Goal: Information Seeking & Learning: Compare options

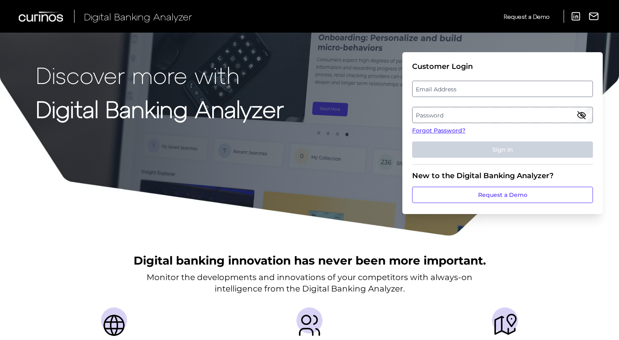
click at [517, 86] on label "Email Address" at bounding box center [503, 88] width 180 height 15
click at [517, 86] on input "email" at bounding box center [502, 89] width 181 height 16
click at [517, 86] on input "Email Address" at bounding box center [502, 89] width 181 height 16
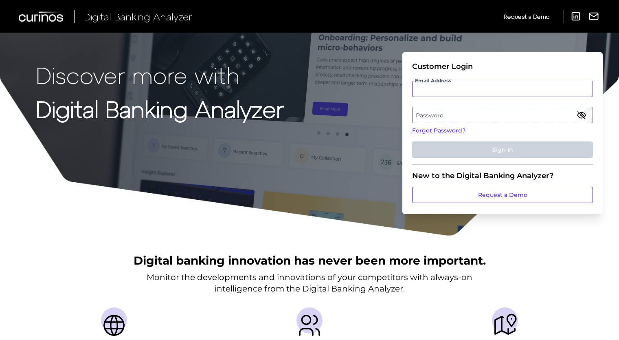
click at [517, 86] on input "Email Address" at bounding box center [502, 89] width 181 height 16
paste input "mitushi.sharma@bmo.com"
type input "mitushi.sharma@bmo.com"
click at [468, 115] on label "Password" at bounding box center [503, 115] width 180 height 15
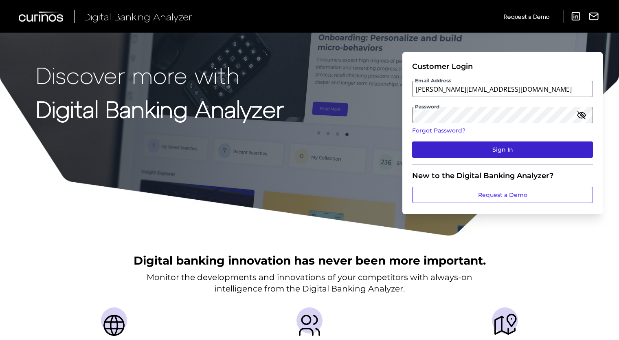
click at [475, 147] on button "Sign In" at bounding box center [502, 149] width 181 height 16
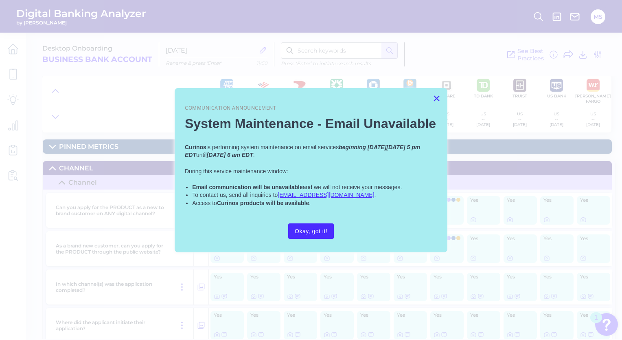
click at [435, 97] on button "×" at bounding box center [437, 98] width 8 height 13
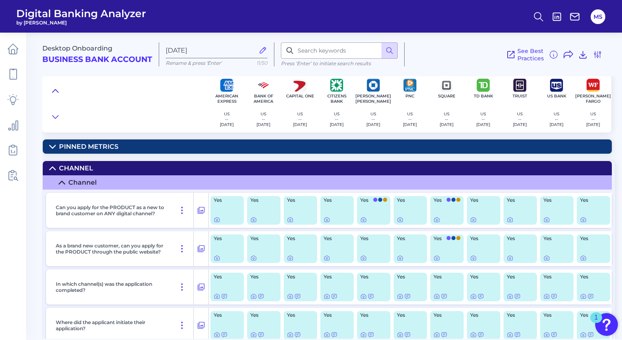
click at [55, 89] on icon at bounding box center [55, 91] width 7 height 8
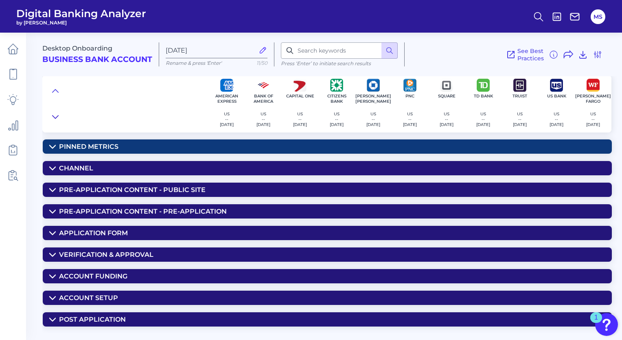
click at [56, 114] on icon at bounding box center [55, 117] width 7 height 8
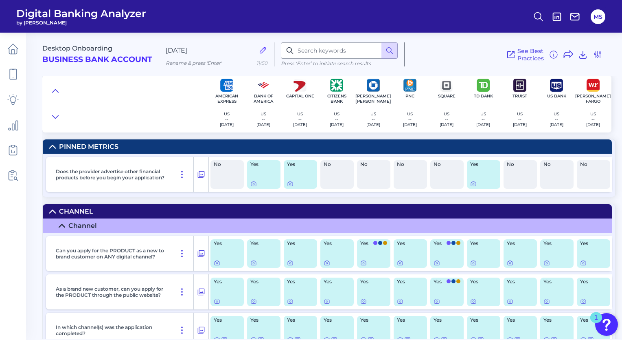
click at [77, 66] on div "Desktop Onboarding Business Bank Account" at bounding box center [100, 54] width 117 height 24
click at [76, 14] on span "Digital Banking Analyzer" at bounding box center [81, 13] width 130 height 12
click at [11, 129] on icon at bounding box center [13, 125] width 9 height 9
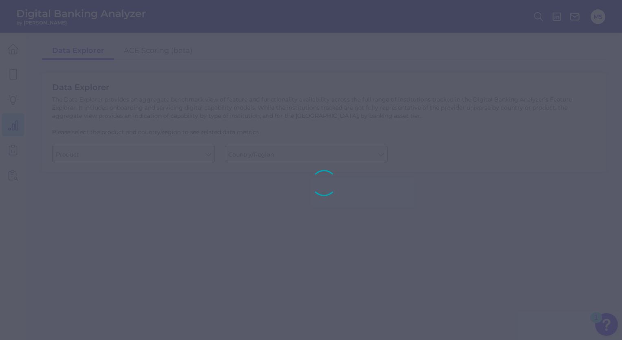
type input "Business Bank Account"
type input "United States"
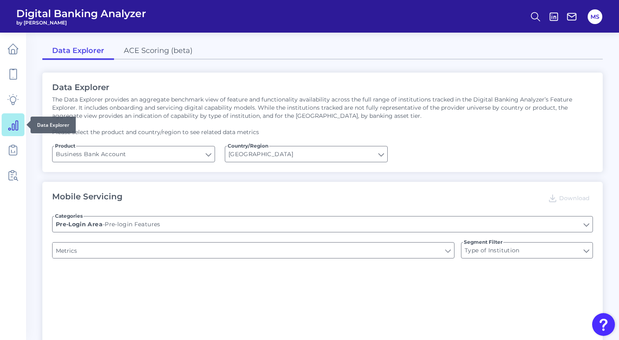
type input "Upon opening the app are users immediately prompted to use Touch/Face ID to log…"
type input "Does it offer third-party single sign on?"
type input "Can you apply for the PRODUCT as a new to brand customer on ANY digital channel?"
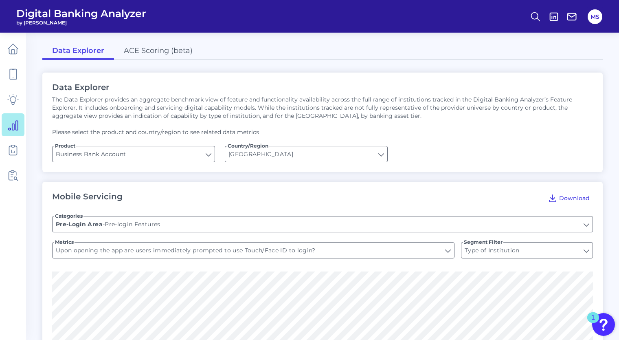
scroll to position [25, 0]
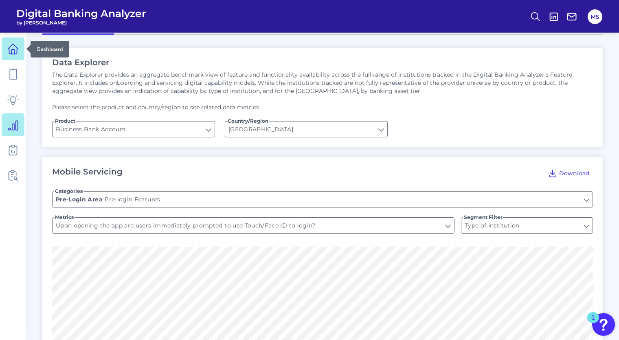
click at [14, 48] on icon at bounding box center [12, 48] width 11 height 11
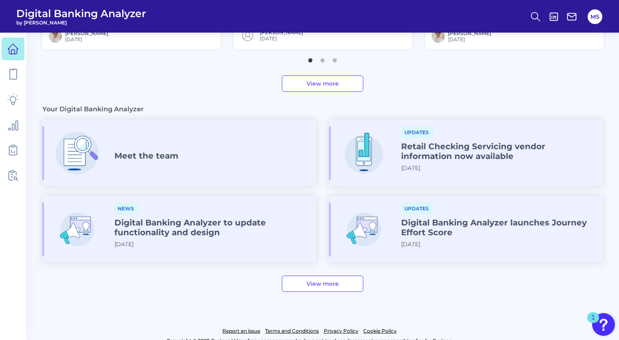
scroll to position [384, 0]
click at [334, 280] on link "View more" at bounding box center [322, 283] width 81 height 16
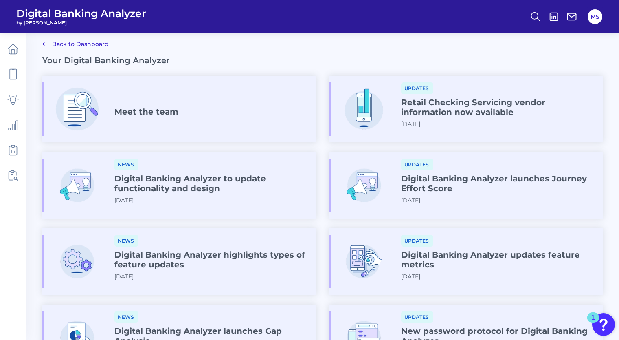
scroll to position [9, 0]
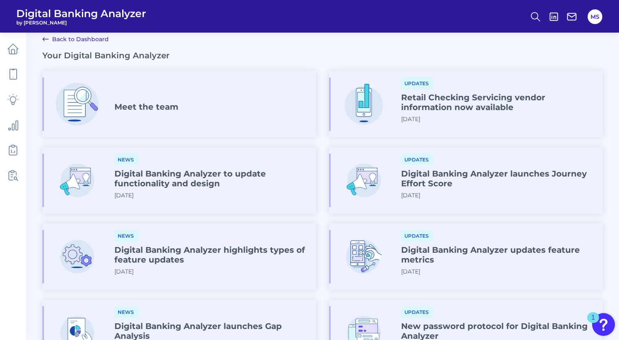
click at [236, 196] on div "News Digital Banking Analyzer to update functionality and design 2025-03-06" at bounding box center [211, 180] width 195 height 52
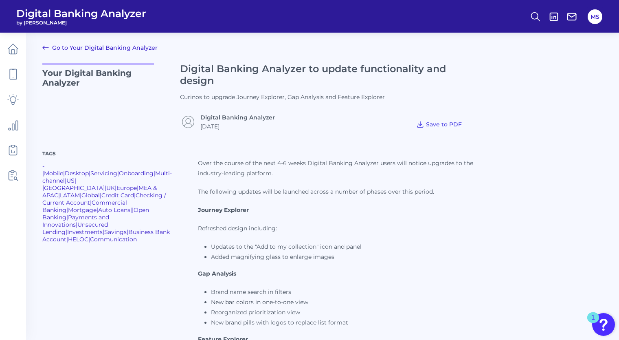
scroll to position [162, 0]
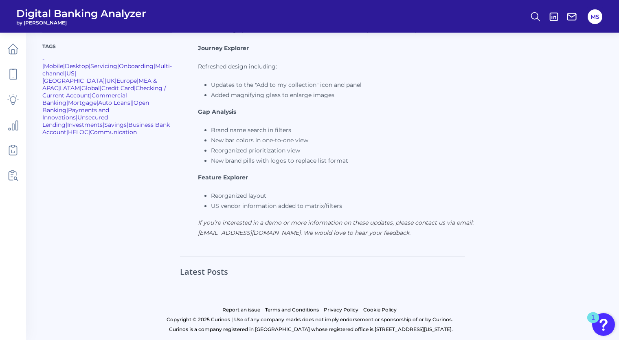
click at [26, 57] on main "Go to Your Digital Banking Analyzer Your Digital Banking Analyzer Digital Banki…" at bounding box center [309, 89] width 619 height 502
click at [18, 48] on icon at bounding box center [13, 49] width 10 height 10
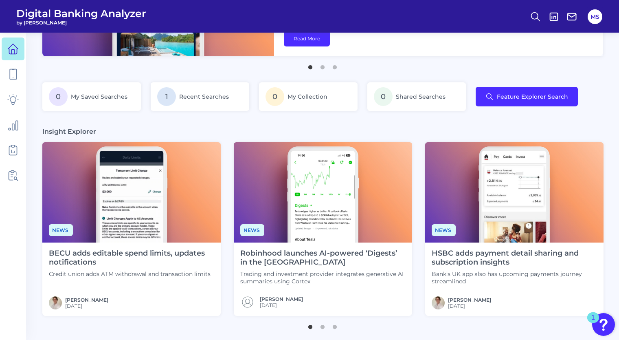
scroll to position [117, 0]
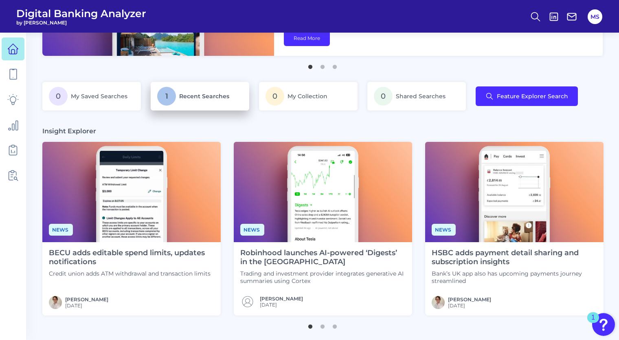
click at [209, 96] on span "Recent Searches" at bounding box center [204, 95] width 50 height 7
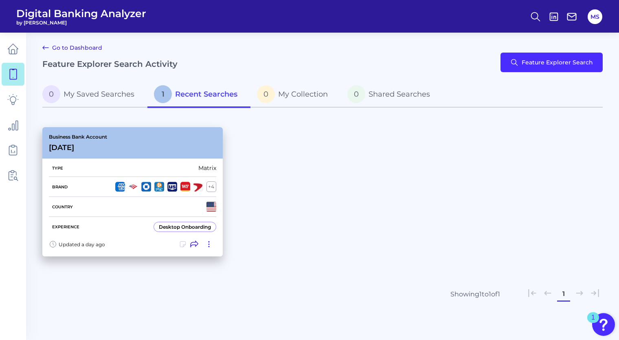
click at [215, 186] on div "+ 4" at bounding box center [212, 186] width 10 height 11
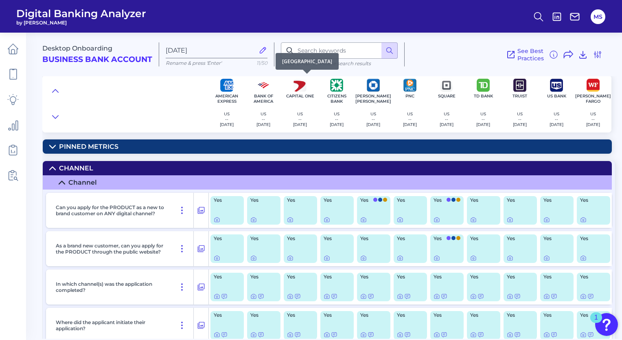
click at [285, 78] on div "Capital One US -- 2024-05-08" at bounding box center [300, 103] width 37 height 57
click at [596, 57] on icon at bounding box center [598, 55] width 10 height 10
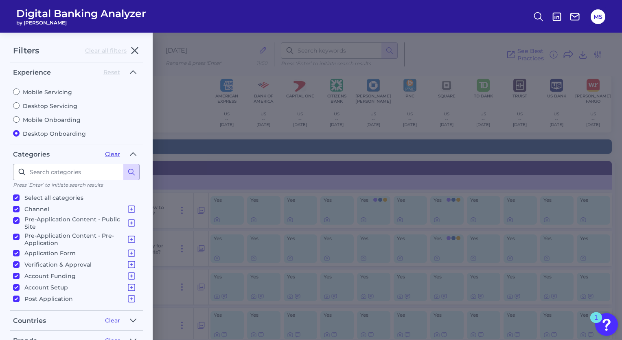
scroll to position [92, 0]
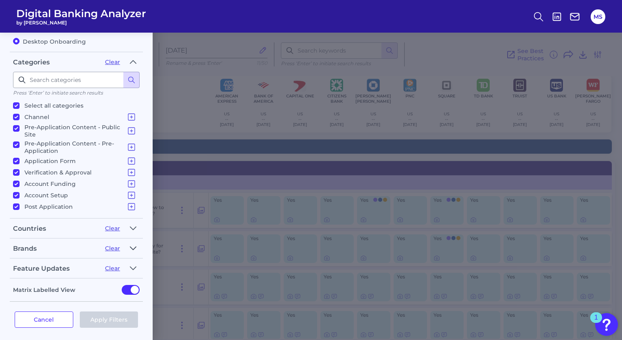
click at [134, 243] on icon "button" at bounding box center [133, 248] width 7 height 10
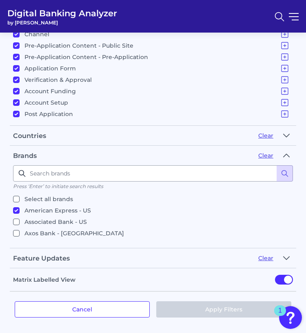
scroll to position [166, 0]
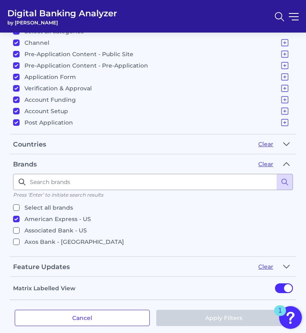
click at [16, 216] on input "American Express - US" at bounding box center [16, 219] width 7 height 7
checkbox input "false"
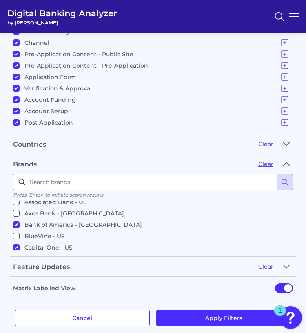
scroll to position [34, 0]
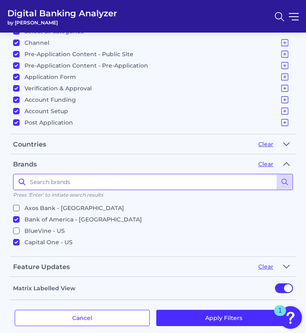
click at [90, 176] on input at bounding box center [152, 182] width 279 height 16
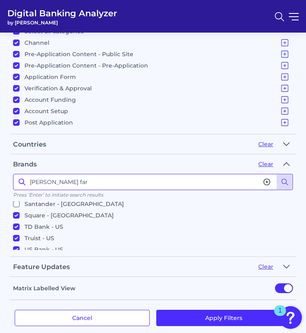
scroll to position [257, 0]
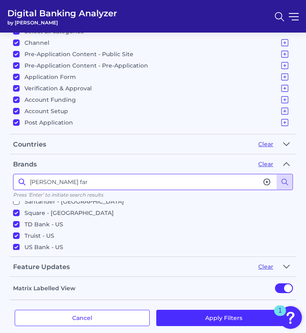
type input "wells far"
click at [18, 212] on input "Square - US" at bounding box center [16, 213] width 7 height 7
checkbox input "false"
click at [15, 223] on input "TD Bank - US" at bounding box center [16, 224] width 7 height 7
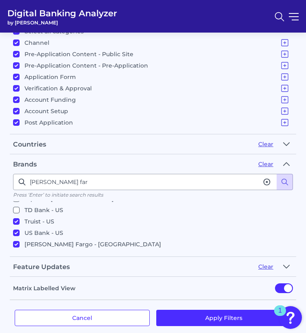
scroll to position [271, 0]
click at [15, 207] on input "TD Bank - US" at bounding box center [16, 210] width 7 height 7
checkbox input "true"
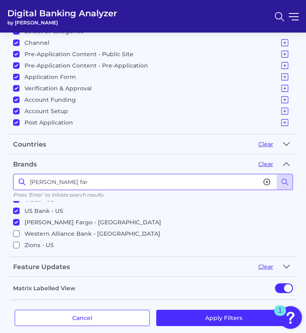
drag, startPoint x: 70, startPoint y: 180, endPoint x: 7, endPoint y: 172, distance: 62.9
click at [7, 172] on form "Filters Clear all filters Experience Reset Mobile Servicing Desktop Servicing M…" at bounding box center [153, 104] width 306 height 476
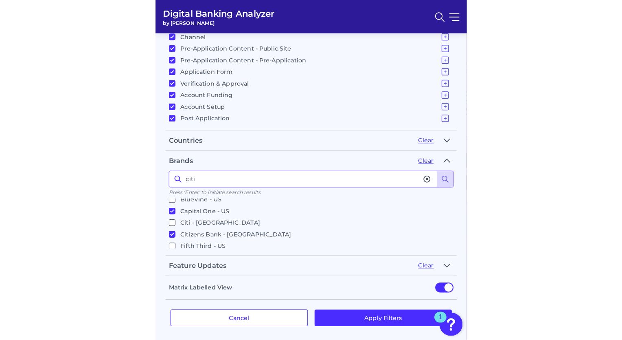
scroll to position [0, 0]
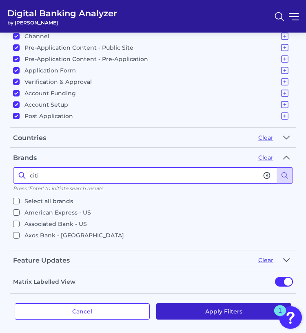
type input "citi"
click at [213, 308] on button "Apply Filters" at bounding box center [223, 311] width 135 height 16
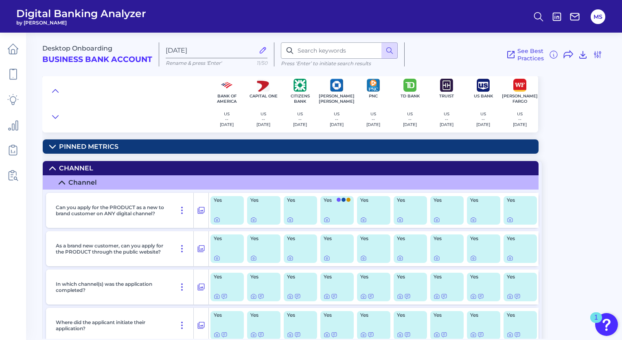
scroll to position [0, 0]
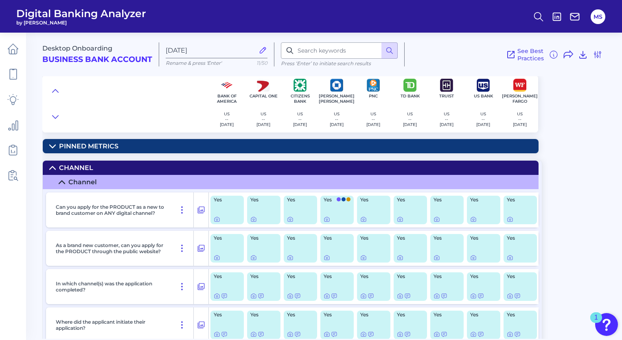
click at [49, 146] on icon at bounding box center [52, 146] width 7 height 7
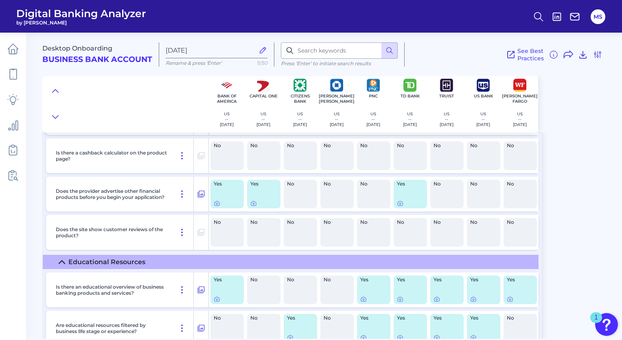
scroll to position [1039, 0]
click at [182, 192] on icon at bounding box center [182, 194] width 10 height 10
click at [66, 221] on div "Does the site show customer reviews of the product?" at bounding box center [123, 231] width 141 height 35
click at [124, 246] on div "Does the site show customer reviews of the product?" at bounding box center [123, 231] width 141 height 35
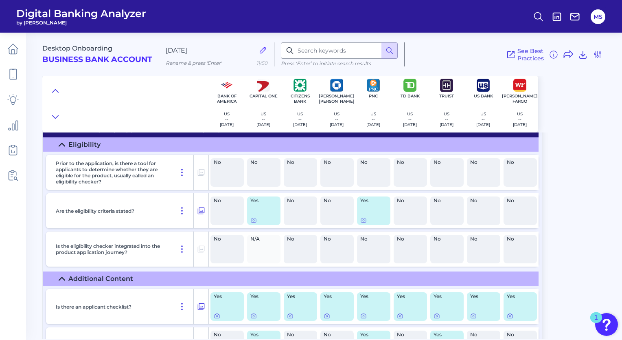
scroll to position [1466, 0]
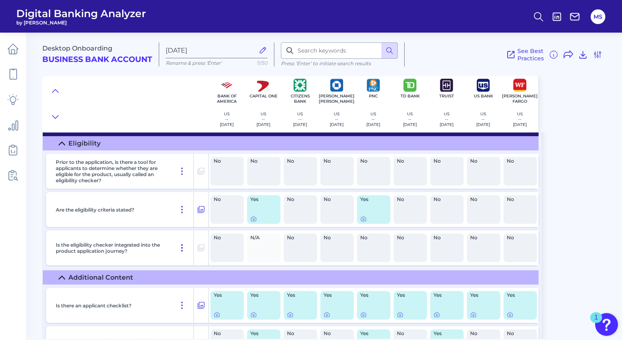
click at [189, 248] on button at bounding box center [182, 247] width 16 height 13
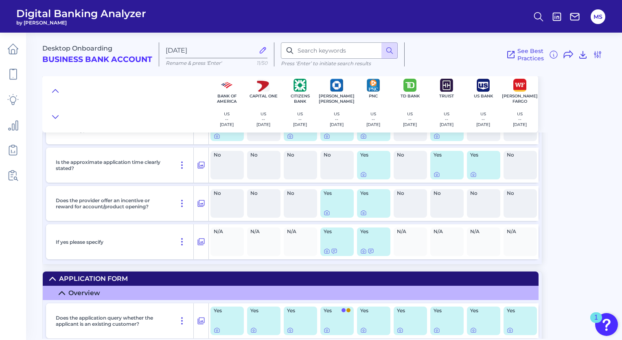
scroll to position [1721, 0]
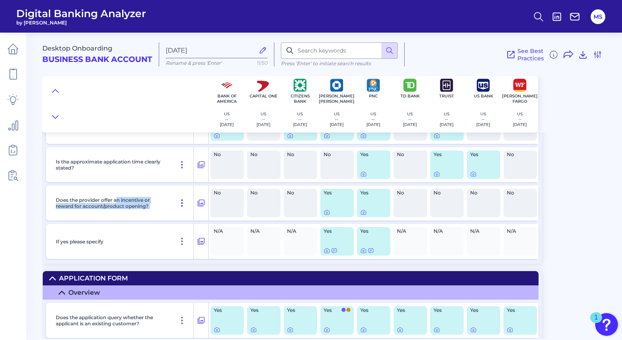
drag, startPoint x: 119, startPoint y: 199, endPoint x: 174, endPoint y: 207, distance: 55.5
click at [174, 207] on div "Does the provider offer an incentive or reward for account/product opening?" at bounding box center [123, 202] width 141 height 35
drag, startPoint x: 174, startPoint y: 207, endPoint x: 167, endPoint y: 212, distance: 8.7
click at [167, 212] on div "Does the provider offer an incentive or reward for account/product opening?" at bounding box center [123, 202] width 141 height 35
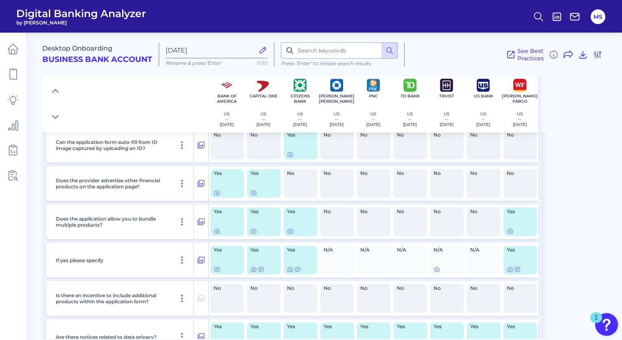
scroll to position [1973, 0]
click at [184, 224] on icon at bounding box center [182, 221] width 10 height 10
click at [172, 242] on span "Pin Feature" at bounding box center [159, 238] width 34 height 7
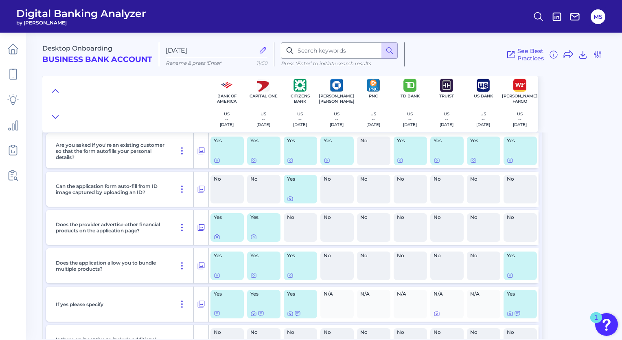
scroll to position [1966, 0]
click at [182, 267] on icon at bounding box center [182, 267] width 10 height 10
click at [123, 254] on div "Does the application allow you to bundle multiple products?" at bounding box center [123, 266] width 141 height 35
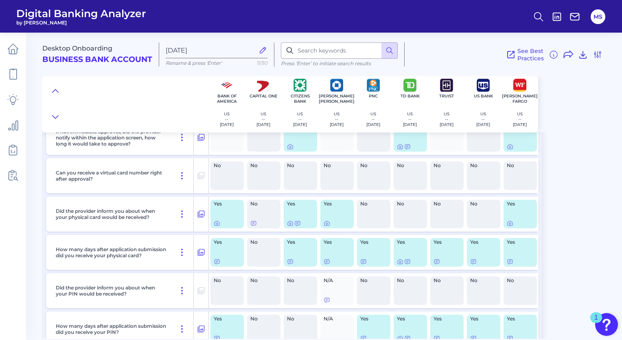
scroll to position [7273, 0]
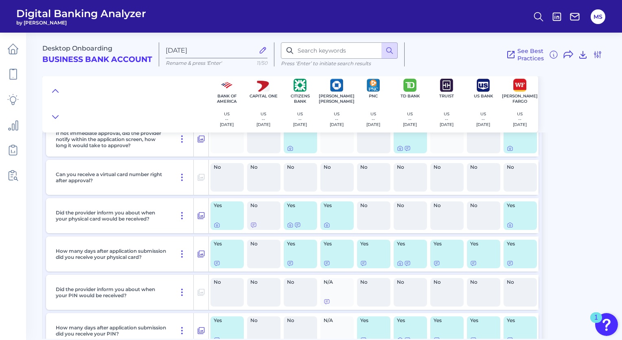
click at [111, 222] on p "Did the provider inform you about when your physical card would be received?" at bounding box center [112, 215] width 112 height 12
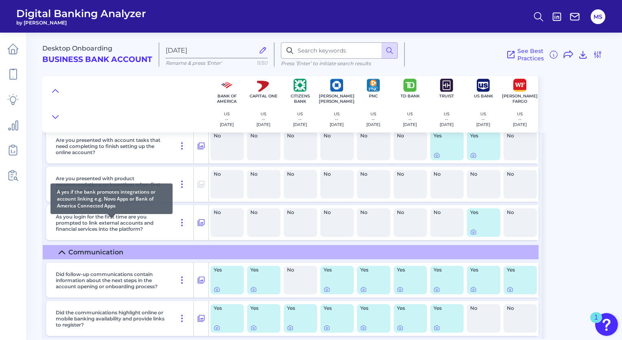
scroll to position [7638, 0]
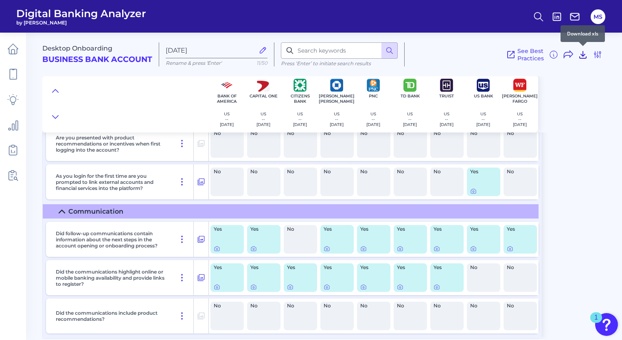
click at [580, 55] on icon at bounding box center [583, 55] width 10 height 10
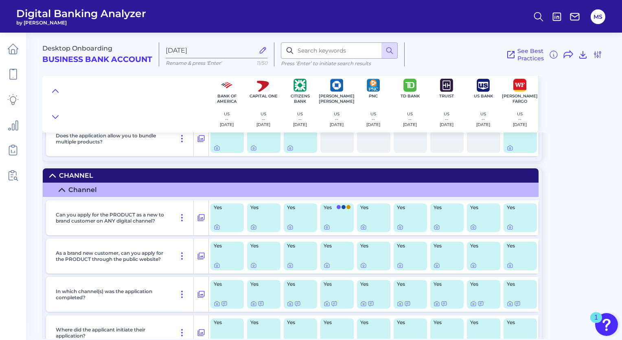
scroll to position [0, 0]
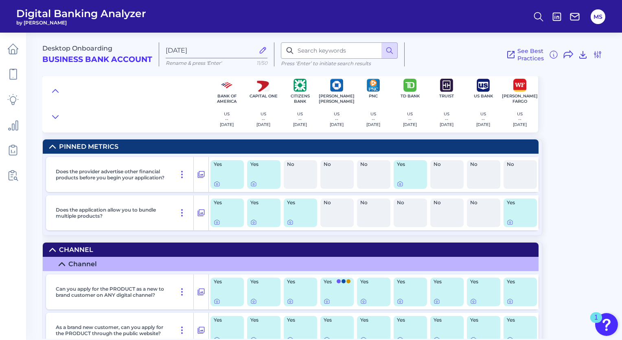
click at [573, 218] on div "Desktop Onboarding Business Bank Account Sep 12 2025 Rename & press 'Enter' 11/…" at bounding box center [332, 182] width 580 height 312
click at [293, 203] on span "Yes" at bounding box center [298, 202] width 22 height 5
click at [200, 176] on icon at bounding box center [201, 174] width 7 height 7
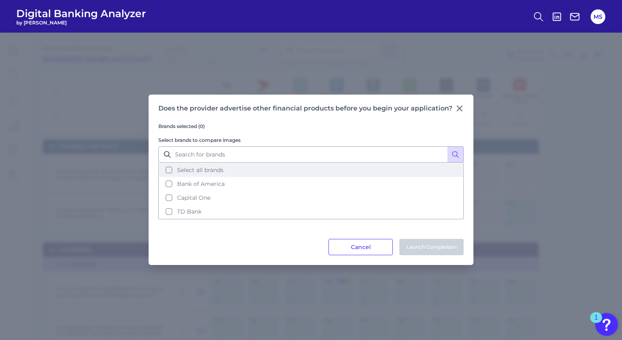
click at [234, 166] on button "Select all brands" at bounding box center [311, 170] width 304 height 14
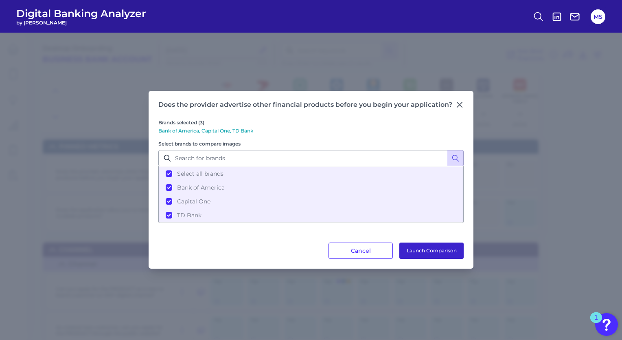
click at [448, 250] on button "Launch Comparison" at bounding box center [432, 250] width 64 height 16
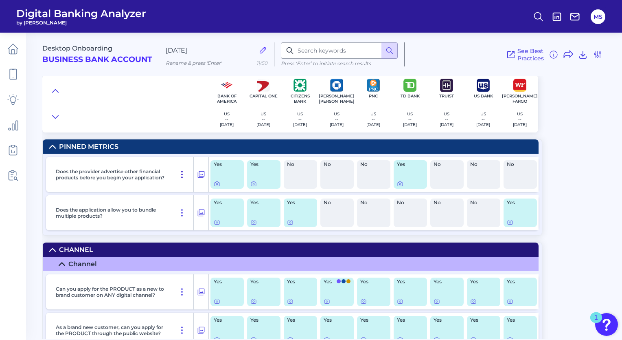
click at [184, 173] on icon at bounding box center [182, 174] width 10 height 10
click at [187, 257] on summary "Channel" at bounding box center [291, 264] width 496 height 14
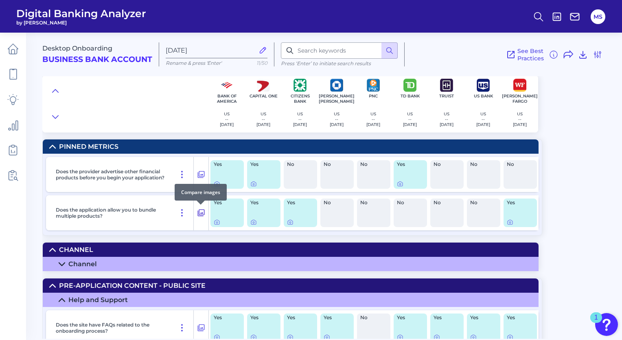
click at [201, 214] on icon at bounding box center [201, 213] width 8 height 10
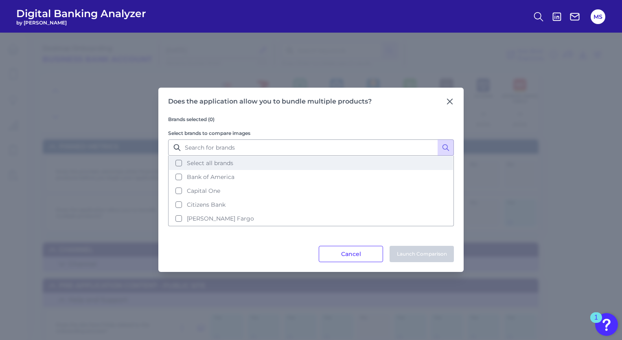
click at [186, 165] on button "Select all brands" at bounding box center [311, 163] width 284 height 14
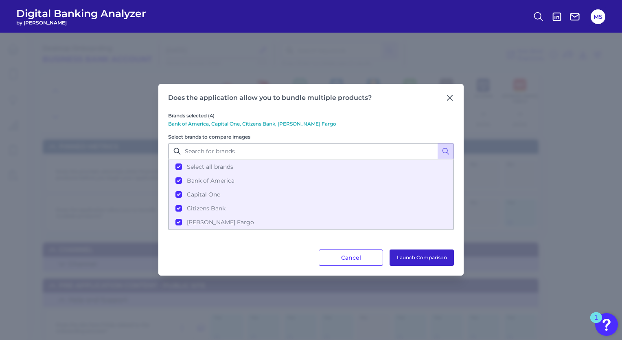
click at [431, 252] on button "Launch Comparison" at bounding box center [422, 257] width 64 height 16
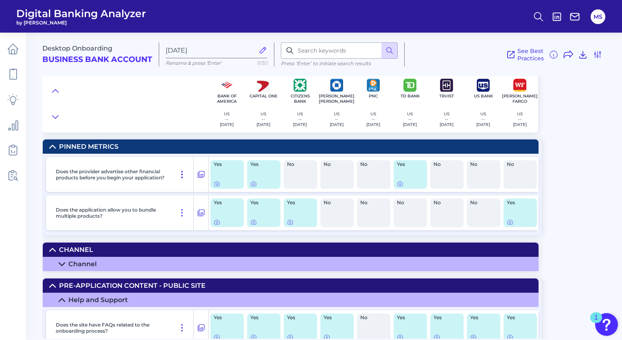
click at [182, 177] on icon at bounding box center [182, 174] width 1 height 7
click at [177, 192] on span "Unpin Feature" at bounding box center [162, 191] width 43 height 7
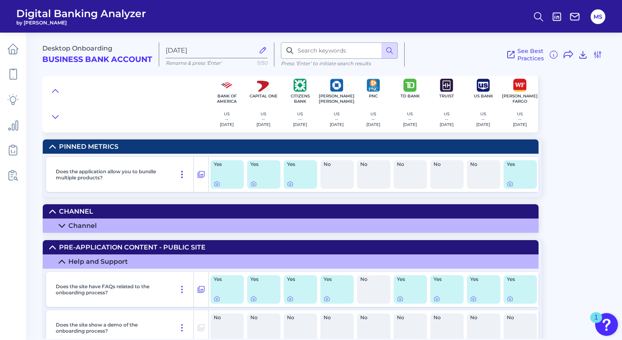
drag, startPoint x: 181, startPoint y: 172, endPoint x: 182, endPoint y: 180, distance: 7.5
click at [182, 180] on button at bounding box center [182, 174] width 16 height 13
click at [180, 189] on span "Unpin Feature" at bounding box center [162, 191] width 43 height 7
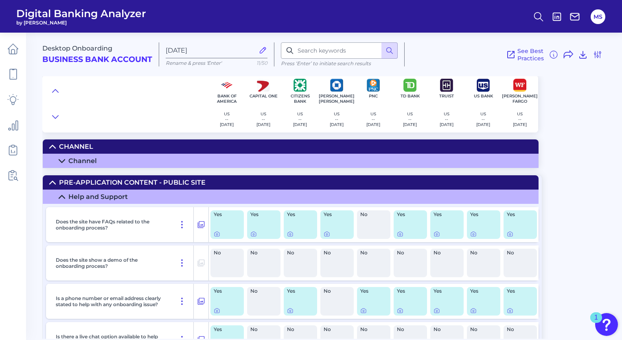
click at [64, 160] on icon at bounding box center [62, 161] width 7 height 7
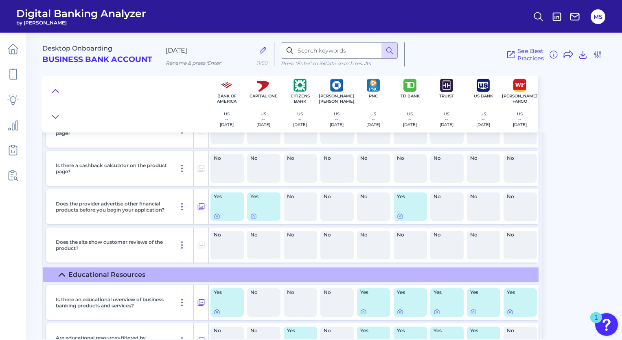
scroll to position [961, 0]
click at [399, 213] on div at bounding box center [401, 211] width 8 height 8
click at [400, 217] on icon at bounding box center [401, 216] width 2 height 2
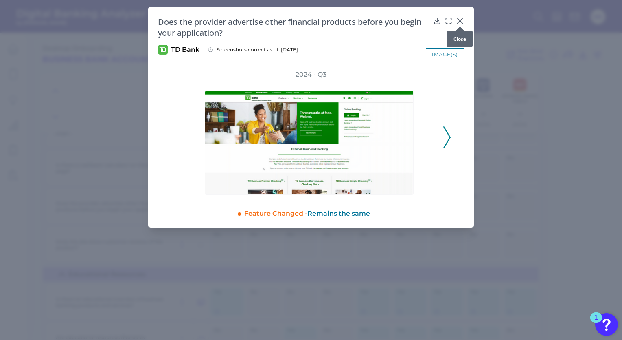
click at [462, 20] on icon at bounding box center [460, 21] width 8 height 8
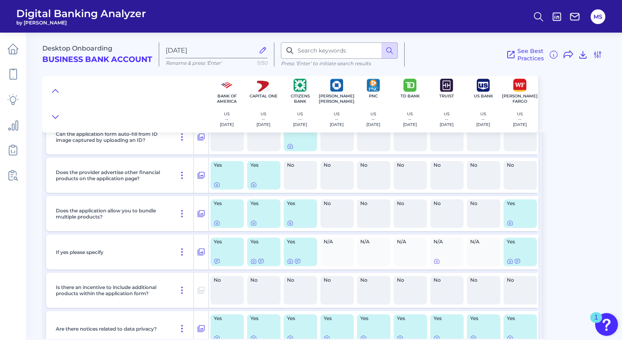
scroll to position [1970, 0]
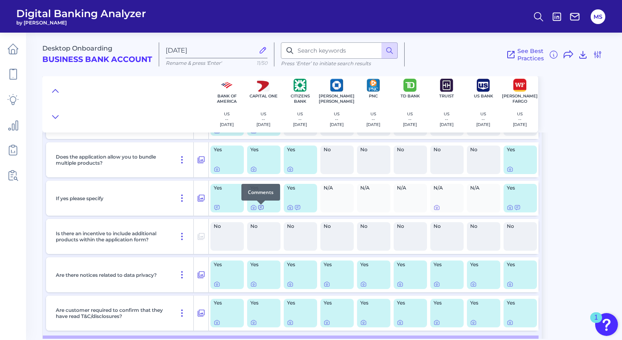
click at [261, 208] on icon at bounding box center [261, 207] width 7 height 7
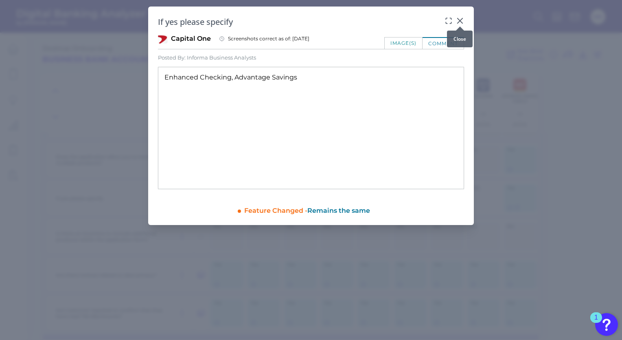
click at [462, 18] on icon at bounding box center [460, 21] width 8 height 8
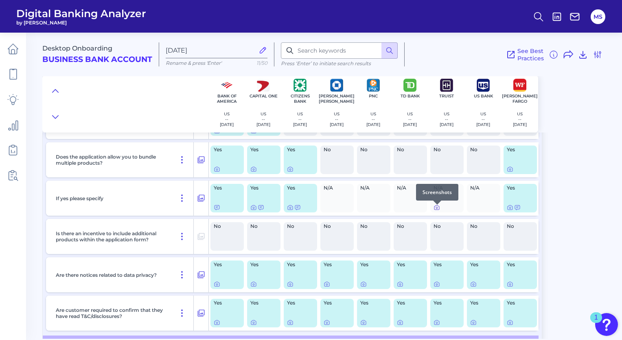
click at [436, 210] on icon at bounding box center [437, 207] width 7 height 7
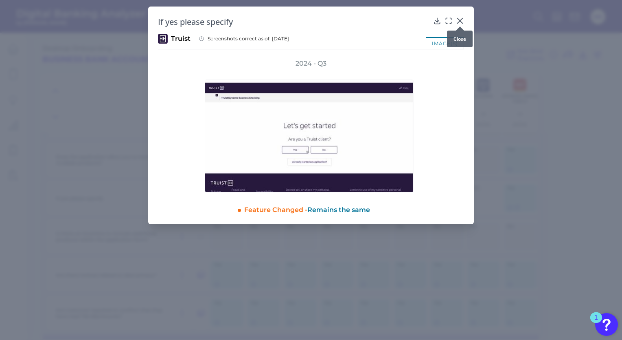
click at [461, 21] on icon at bounding box center [460, 21] width 8 height 8
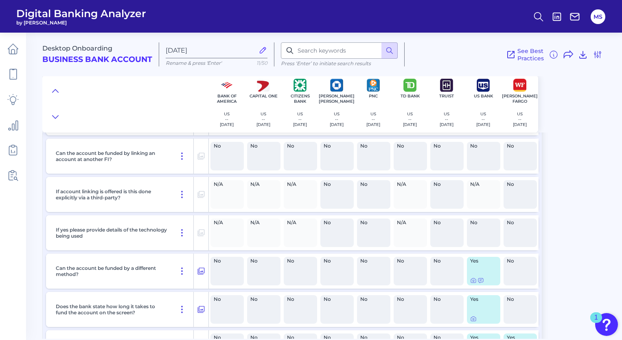
scroll to position [5387, 0]
click at [481, 282] on icon at bounding box center [481, 280] width 5 height 4
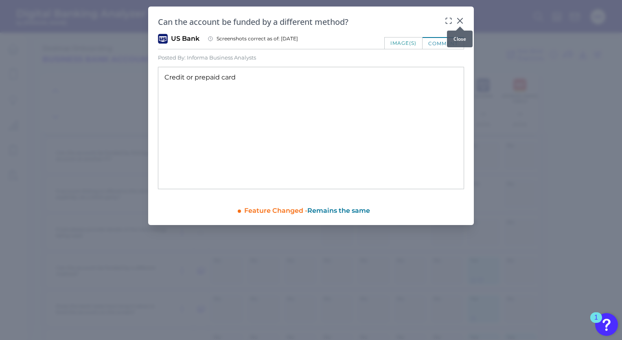
click at [461, 18] on icon at bounding box center [460, 21] width 8 height 8
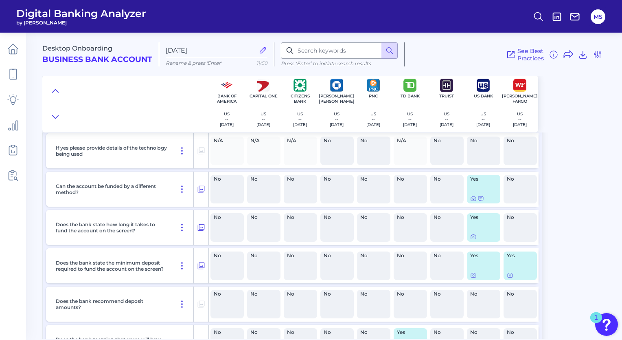
scroll to position [5469, 0]
click at [474, 278] on icon at bounding box center [473, 274] width 7 height 7
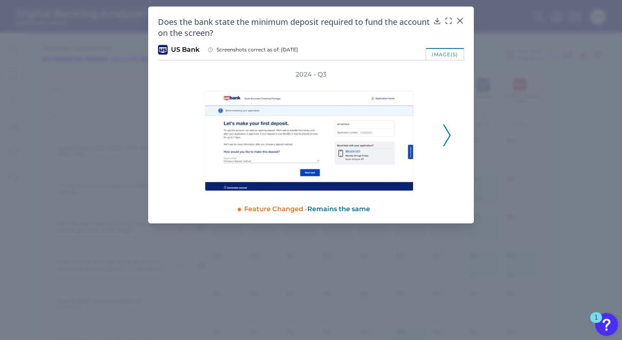
click at [447, 135] on icon at bounding box center [447, 135] width 7 height 22
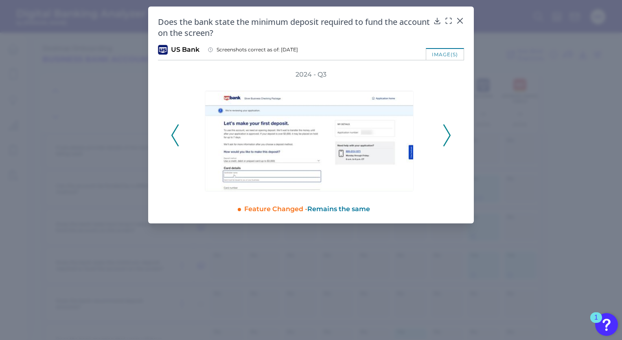
click at [448, 138] on icon at bounding box center [447, 135] width 7 height 22
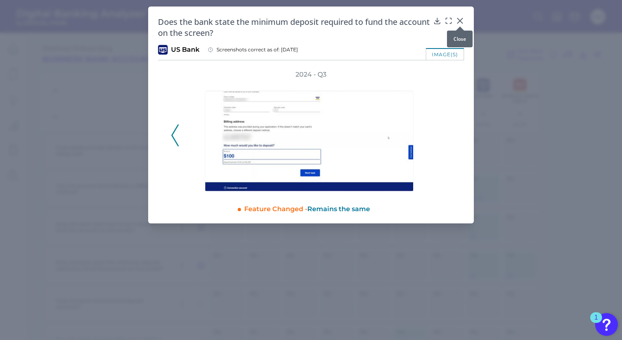
click at [457, 24] on div at bounding box center [460, 26] width 8 height 8
click at [461, 22] on icon at bounding box center [460, 20] width 5 height 5
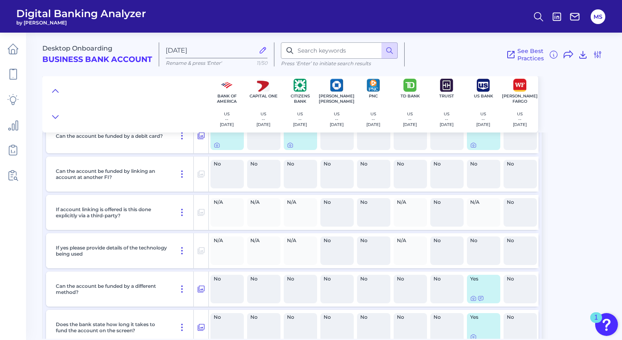
scroll to position [5369, 0]
drag, startPoint x: 182, startPoint y: 178, endPoint x: 181, endPoint y: 254, distance: 75.8
click at [181, 254] on div "Are you able to fund the account within the online application? Yes No Yes No N…" at bounding box center [292, 231] width 499 height 464
drag, startPoint x: 182, startPoint y: 174, endPoint x: 188, endPoint y: 261, distance: 87.0
click at [188, 261] on div "Are you able to fund the account within the online application? Yes No Yes No N…" at bounding box center [292, 231] width 499 height 464
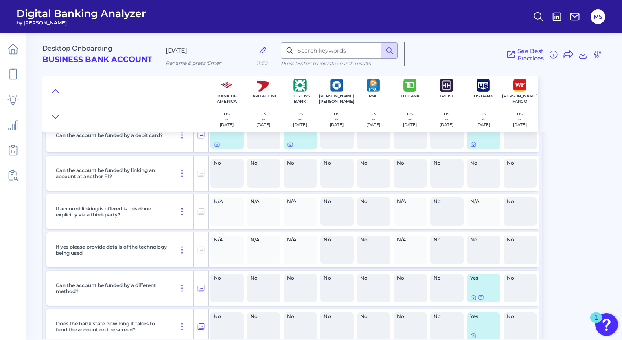
click at [182, 216] on icon at bounding box center [182, 212] width 10 height 10
click at [32, 239] on main "Desktop Onboarding Business Bank Account Sep 12 2025 Rename & press 'Enter' 11/…" at bounding box center [311, 170] width 622 height 340
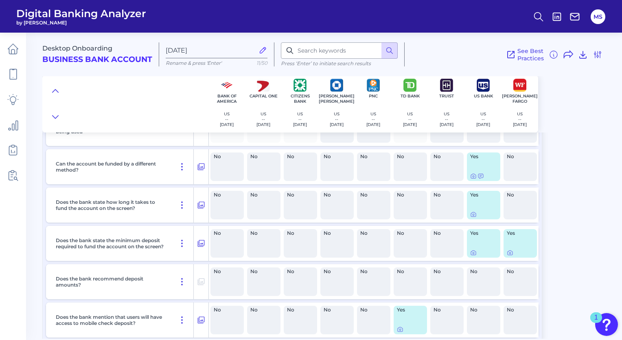
scroll to position [5492, 0]
click at [202, 246] on icon at bounding box center [201, 242] width 8 height 10
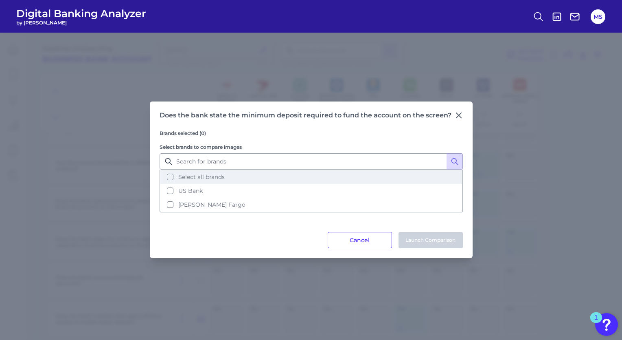
click at [191, 174] on span "Select all brands" at bounding box center [201, 176] width 46 height 7
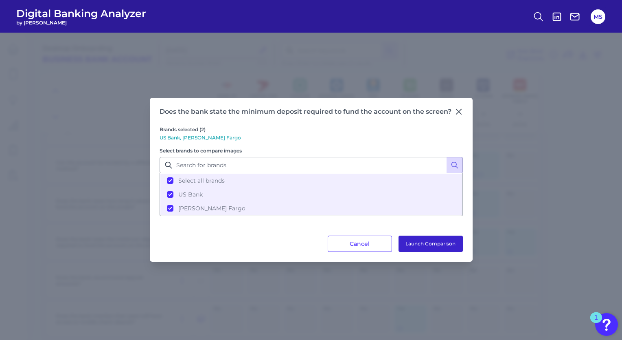
click at [430, 240] on button "Launch Comparison" at bounding box center [431, 243] width 64 height 16
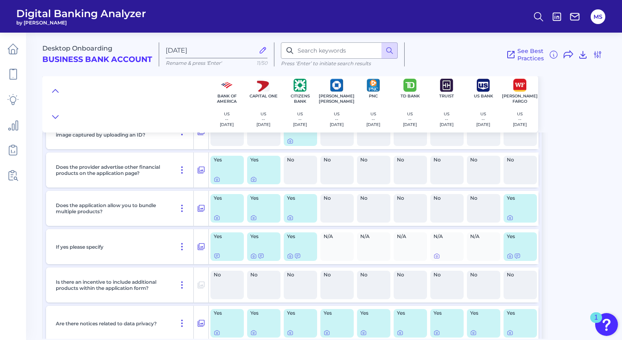
scroll to position [1908, 0]
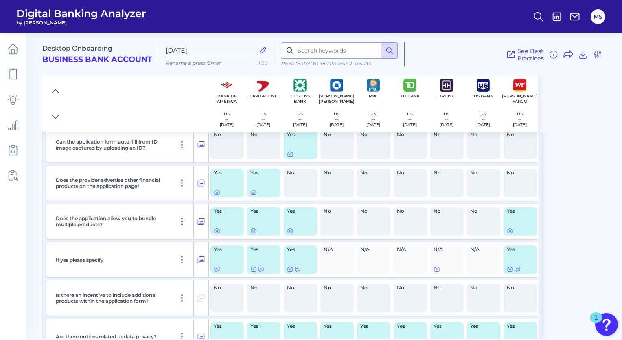
click at [180, 222] on icon at bounding box center [182, 221] width 10 height 10
click at [160, 242] on span "Pin Feature" at bounding box center [159, 238] width 34 height 7
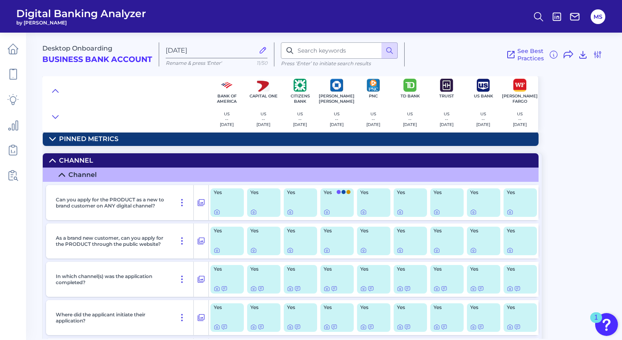
scroll to position [0, 0]
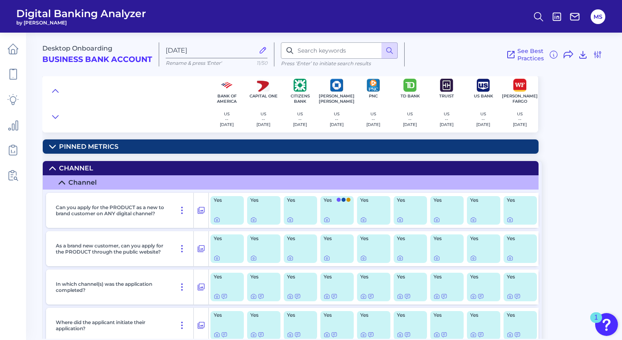
click at [45, 143] on summary "Pinned Metrics" at bounding box center [291, 146] width 496 height 14
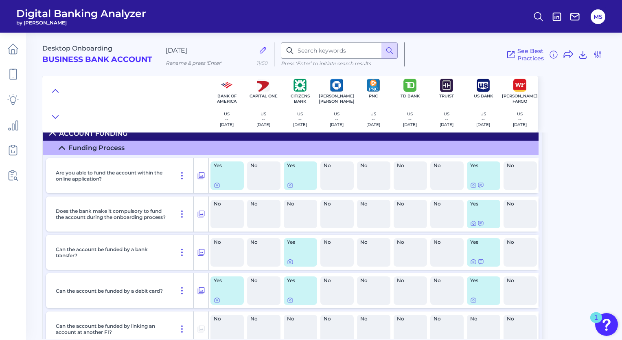
scroll to position [5269, 0]
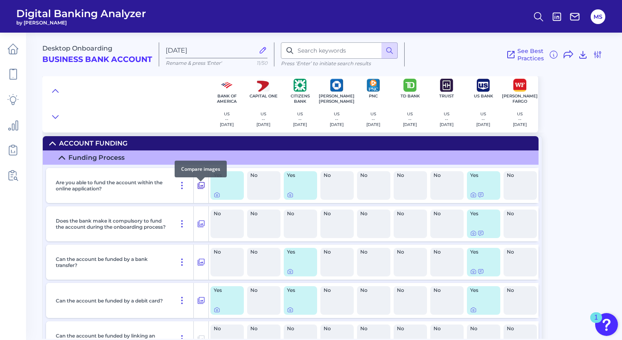
click at [203, 190] on icon at bounding box center [201, 185] width 8 height 10
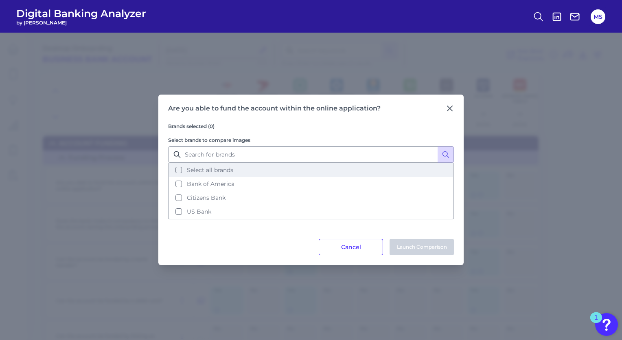
click at [187, 174] on span "Select all brands" at bounding box center [210, 169] width 46 height 7
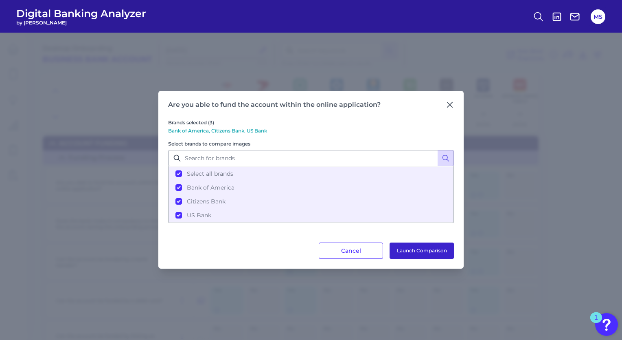
click at [423, 252] on button "Launch Comparison" at bounding box center [422, 250] width 64 height 16
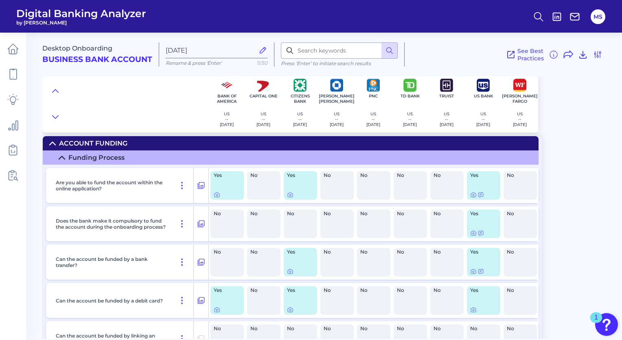
scroll to position [5313, 0]
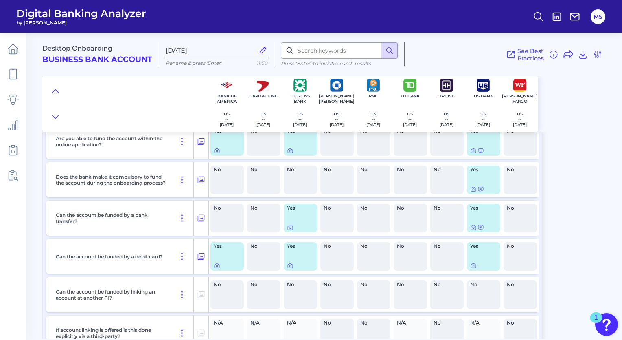
click at [142, 197] on div "Does the bank make it compulsory to fund the account during the onboarding proc…" at bounding box center [123, 179] width 141 height 35
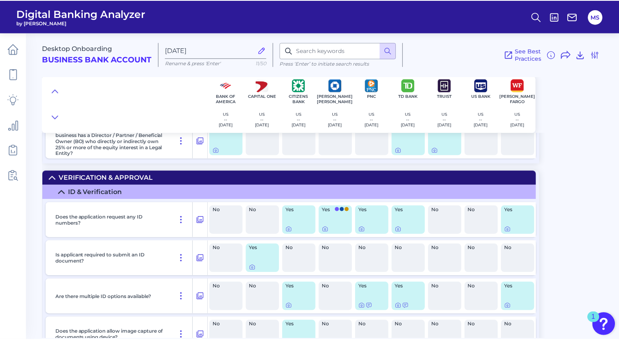
scroll to position [4564, 0]
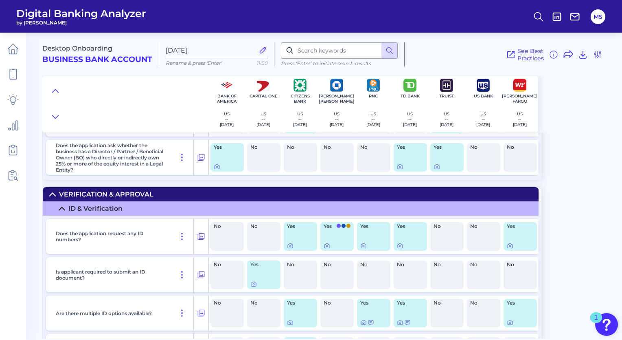
click at [57, 14] on span "Digital Banking Analyzer" at bounding box center [81, 13] width 130 height 12
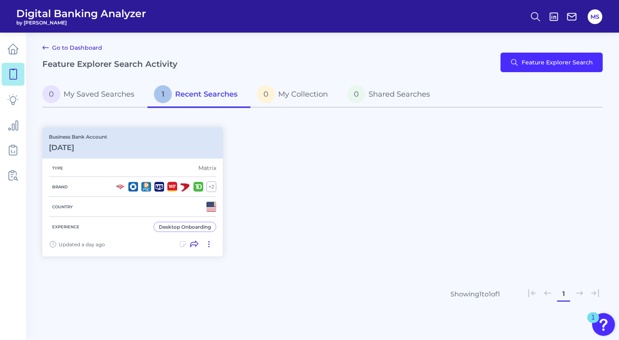
click at [58, 45] on link "Go to Dashboard" at bounding box center [72, 48] width 60 height 10
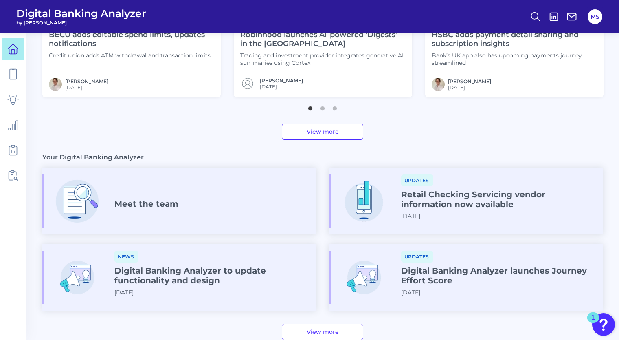
scroll to position [405, 0]
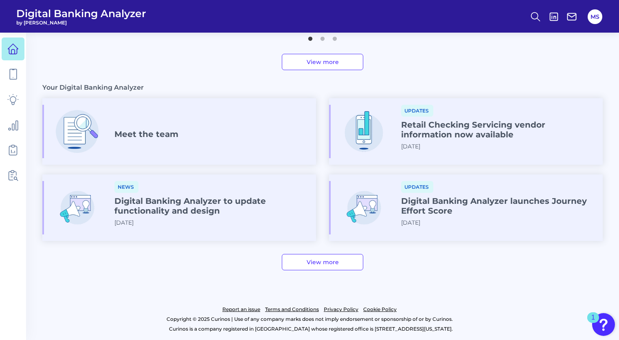
click at [214, 213] on h4 "Digital Banking Analyzer to update functionality and design" at bounding box center [211, 206] width 195 height 20
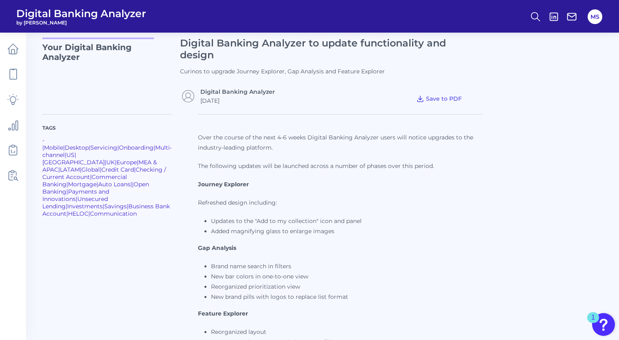
scroll to position [24, 0]
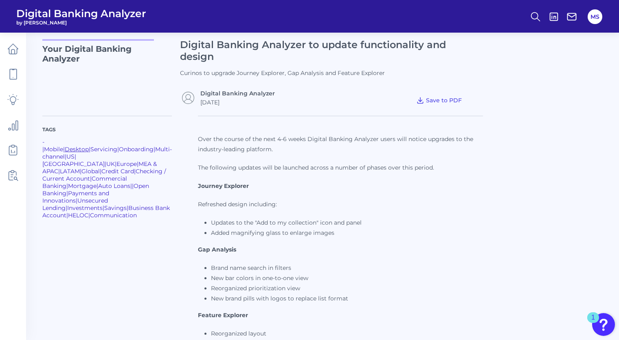
click at [89, 145] on link "Desktop" at bounding box center [77, 148] width 24 height 7
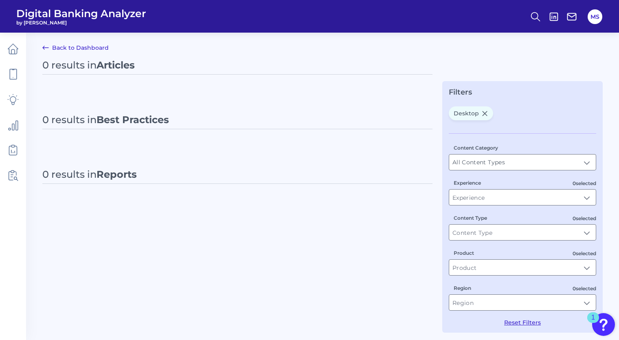
type input "Desktop"
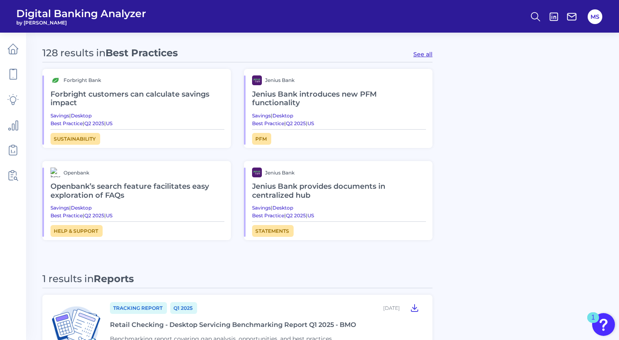
scroll to position [515, 0]
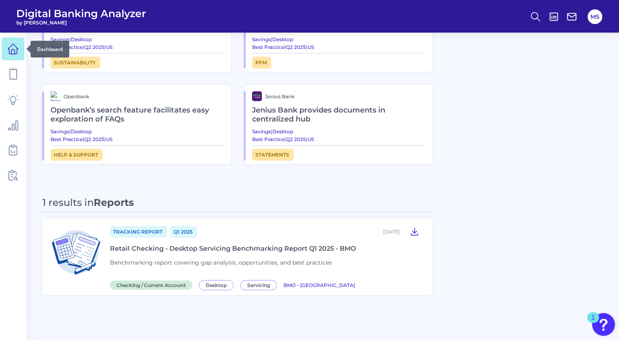
click at [12, 53] on icon at bounding box center [12, 48] width 11 height 11
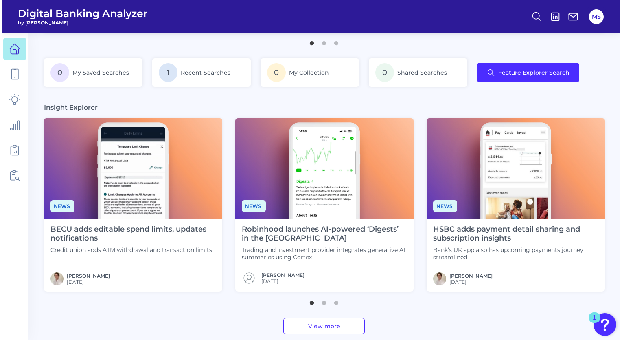
scroll to position [141, 0]
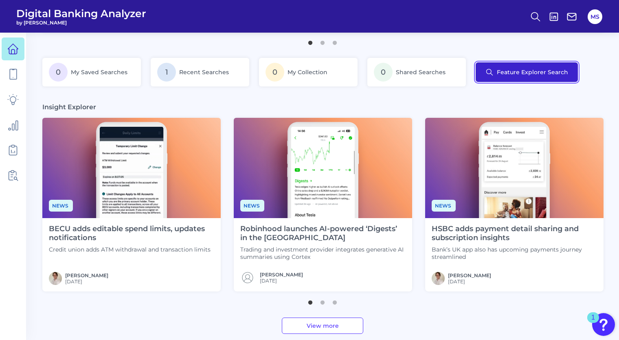
click at [521, 72] on button "Feature Explorer Search" at bounding box center [527, 72] width 102 height 20
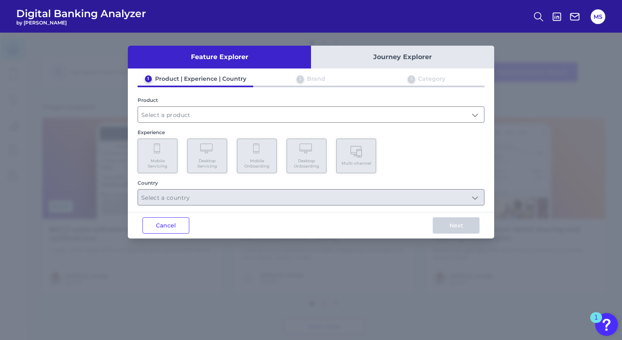
click at [367, 123] on div "1 Product | Experience | Country 2 Brand 3 Category Product Experience Mobile S…" at bounding box center [311, 140] width 367 height 130
click at [356, 119] on input "text" at bounding box center [311, 114] width 346 height 15
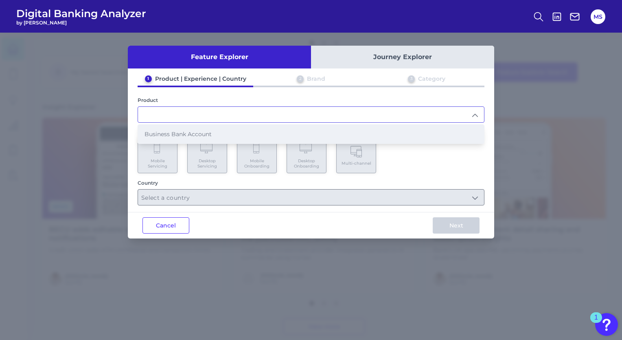
click at [290, 138] on li "Business Bank Account" at bounding box center [311, 134] width 346 height 19
type input "Business Bank Account"
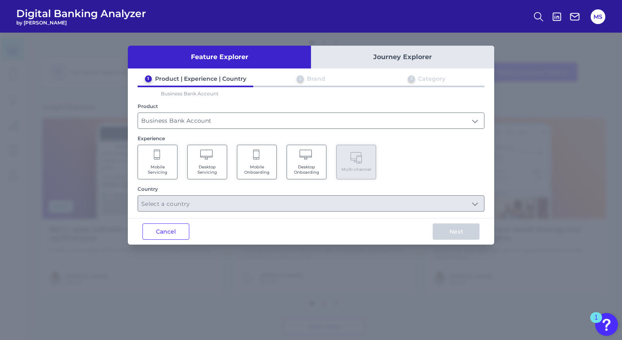
click at [262, 171] on span "Mobile Onboarding" at bounding box center [257, 169] width 31 height 11
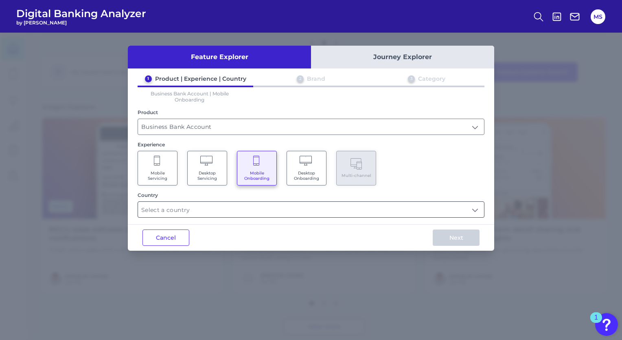
click at [275, 210] on input "text" at bounding box center [311, 209] width 346 height 15
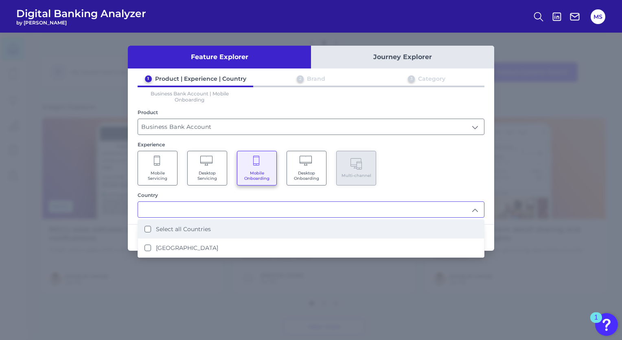
click at [230, 224] on li "Select all Countries" at bounding box center [311, 229] width 346 height 19
type input "Select all Countries"
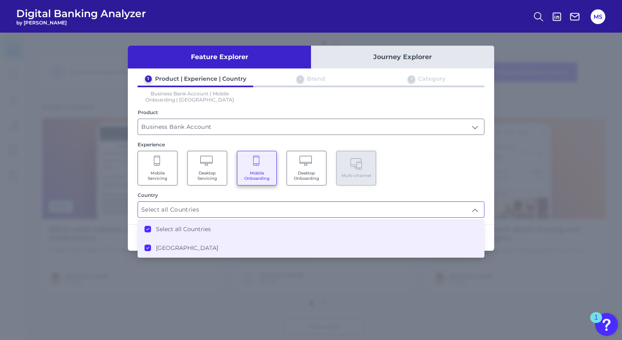
click at [495, 167] on div "Feature Explorer Journey Explorer 1 Product | Experience | Country 2 Brand 3 Ca…" at bounding box center [311, 186] width 622 height 307
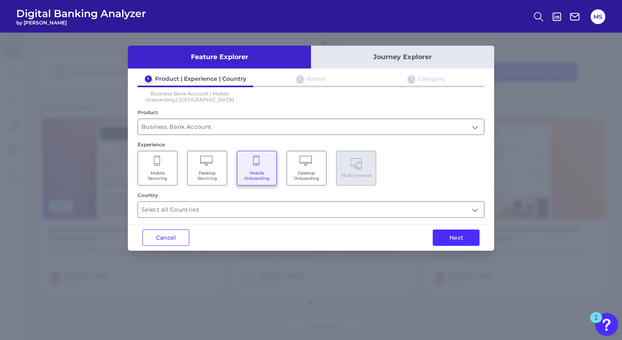
click at [468, 171] on div "Mobile Servicing Desktop Servicing Mobile Onboarding Desktop Onboarding Multi-c…" at bounding box center [311, 168] width 347 height 35
click at [464, 229] on button "Next" at bounding box center [456, 237] width 47 height 16
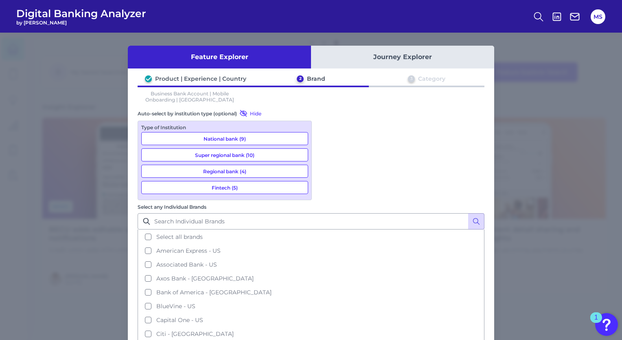
click at [248, 134] on button "National bank (9)" at bounding box center [224, 138] width 167 height 13
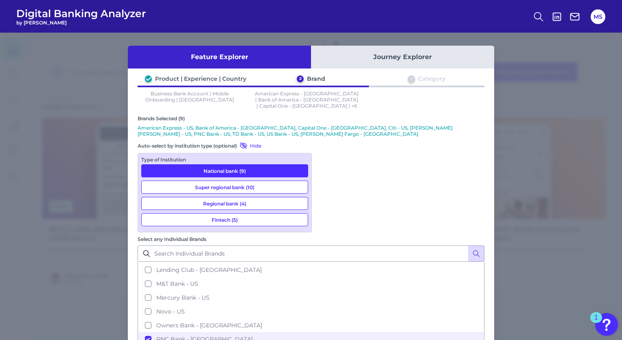
scroll to position [207, 0]
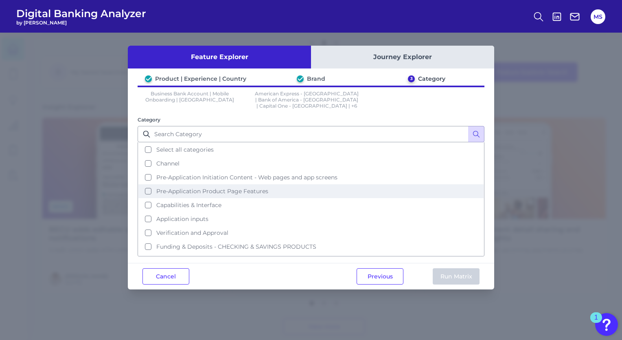
scroll to position [0, 0]
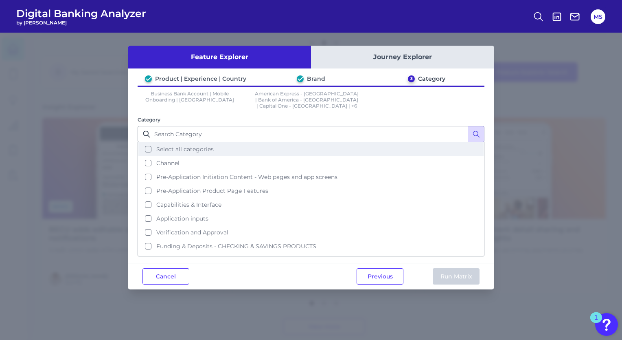
click at [151, 144] on button "Select all categories" at bounding box center [310, 149] width 345 height 14
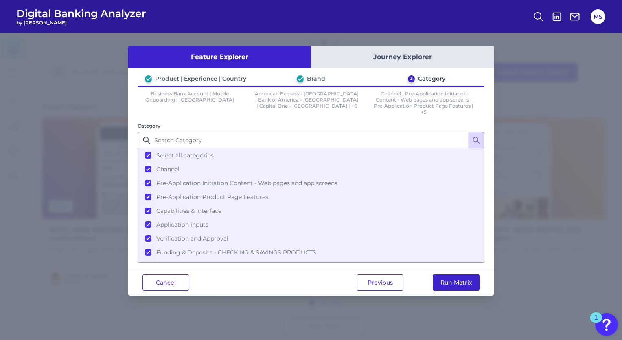
click at [448, 279] on button "Run Matrix" at bounding box center [456, 282] width 47 height 16
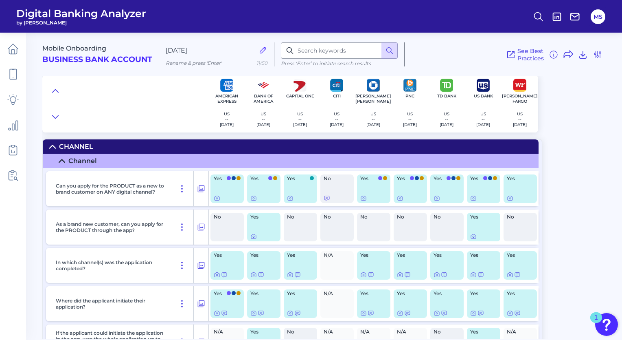
click at [147, 189] on p "Can you apply for the PRODUCT as a new to brand customer on ANY digital channel?" at bounding box center [112, 188] width 112 height 12
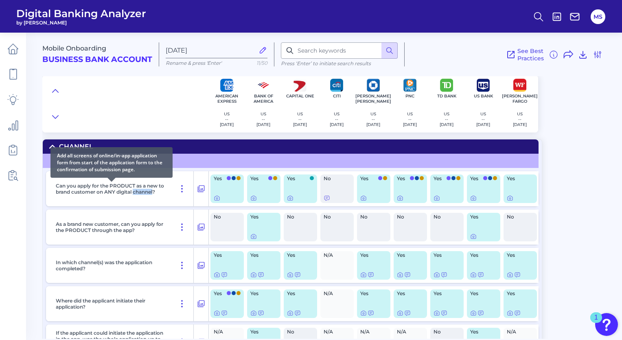
drag, startPoint x: 147, startPoint y: 181, endPoint x: 147, endPoint y: 189, distance: 8.6
click at [147, 189] on p "Can you apply for the PRODUCT as a new to brand customer on ANY digital channel?" at bounding box center [112, 188] width 112 height 12
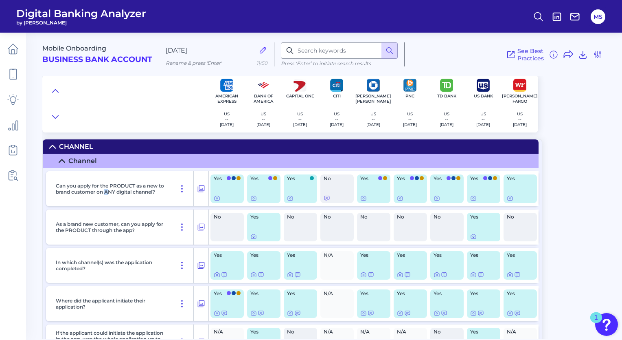
drag, startPoint x: 147, startPoint y: 189, endPoint x: 107, endPoint y: 204, distance: 42.5
click at [107, 204] on div "Can you apply for the PRODUCT as a new to brand customer on ANY digital channel?" at bounding box center [123, 188] width 141 height 35
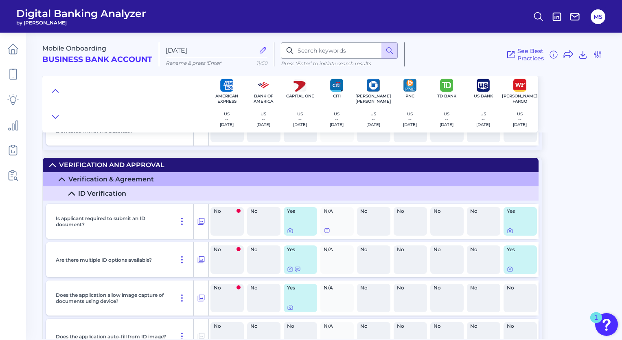
scroll to position [3060, 0]
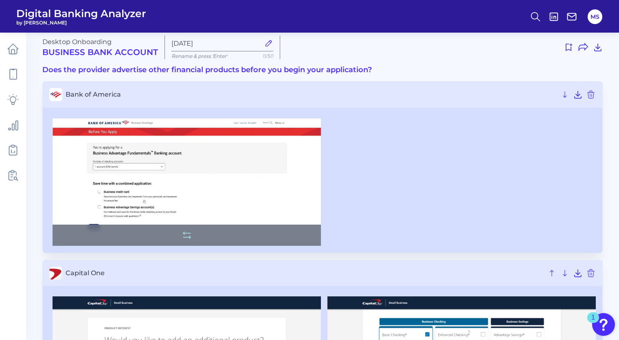
scroll to position [9, 0]
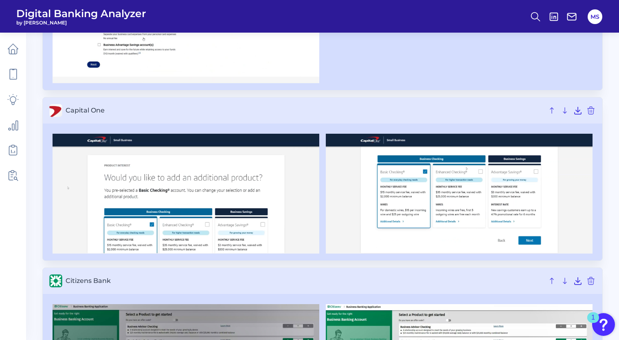
scroll to position [169, 0]
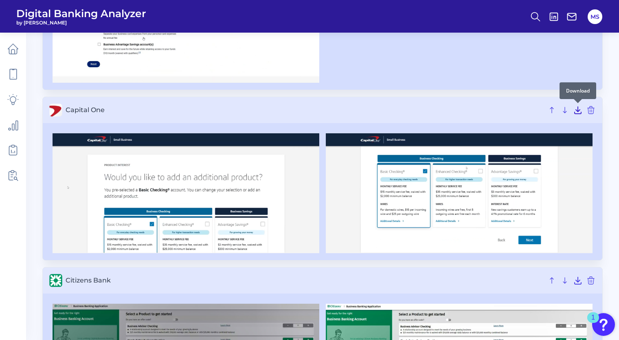
click at [576, 109] on icon at bounding box center [578, 110] width 7 height 7
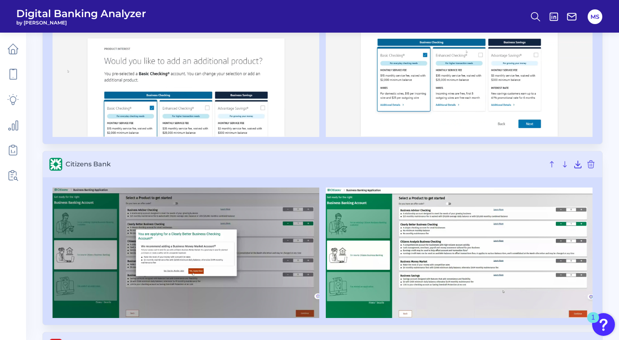
scroll to position [286, 0]
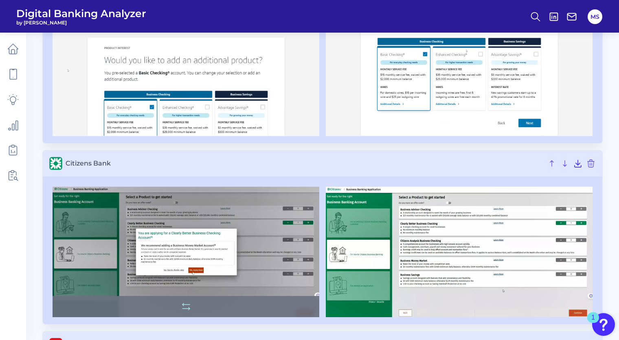
click at [268, 198] on img at bounding box center [186, 252] width 267 height 130
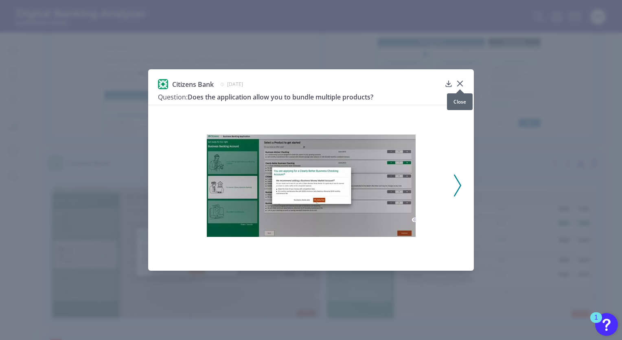
click at [461, 84] on icon at bounding box center [460, 83] width 5 height 5
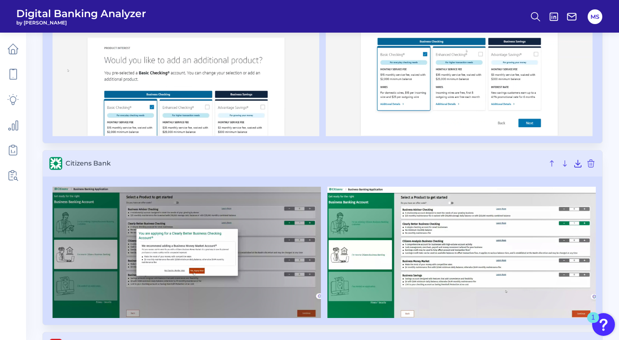
scroll to position [172, 0]
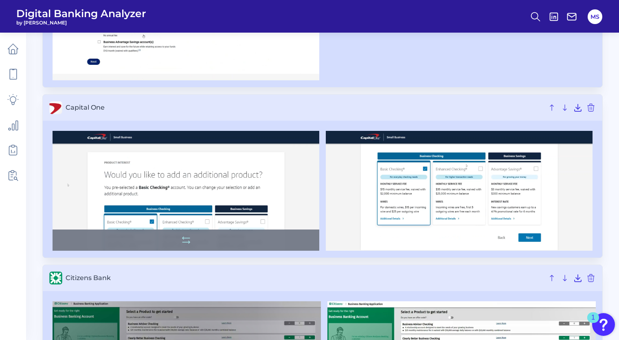
click at [219, 242] on div at bounding box center [186, 239] width 267 height 21
click at [203, 179] on img at bounding box center [186, 191] width 267 height 120
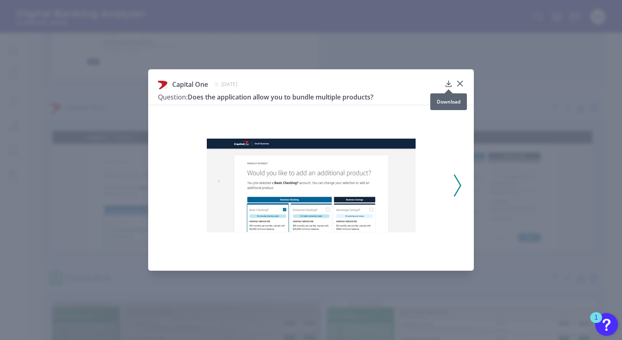
click at [449, 84] on icon at bounding box center [448, 84] width 5 height 6
click at [511, 191] on div "Capital One [DATE] Question: Does the application allow you to bundle multiple …" at bounding box center [311, 170] width 622 height 340
click at [462, 81] on icon at bounding box center [460, 83] width 8 height 8
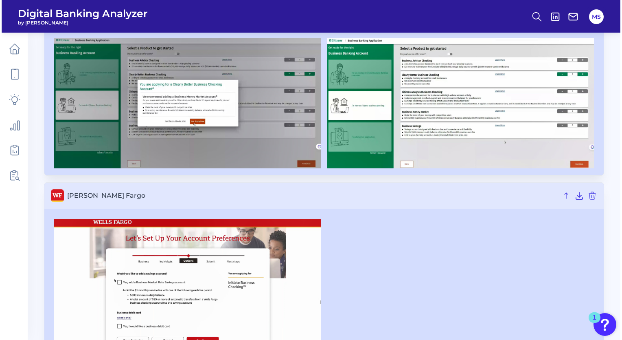
scroll to position [473, 0]
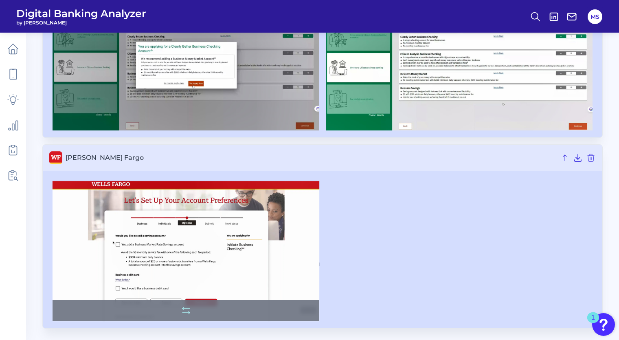
click at [193, 260] on img at bounding box center [186, 251] width 267 height 141
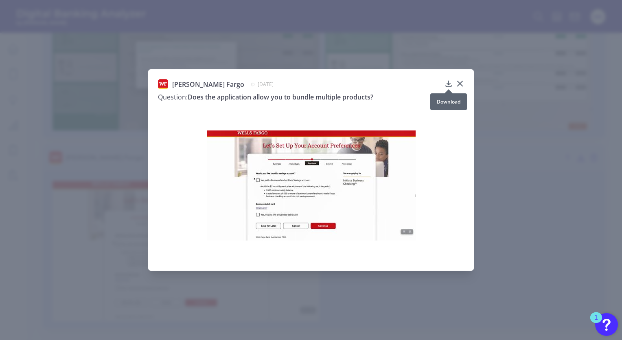
click at [448, 84] on icon at bounding box center [448, 84] width 5 height 6
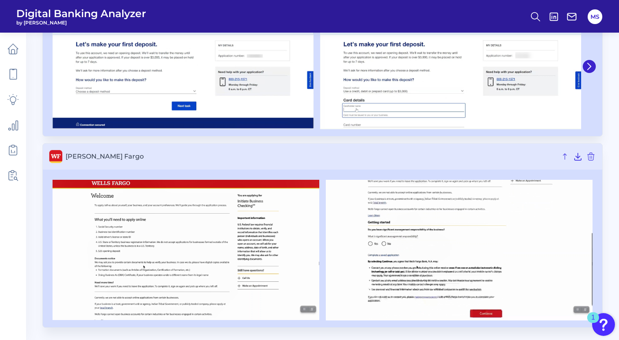
scroll to position [121, 0]
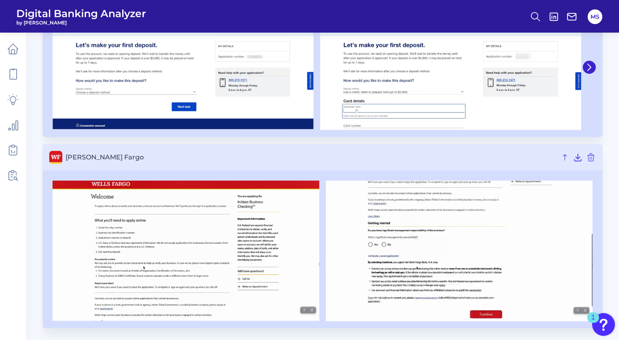
click at [39, 228] on main "Desktop Onboarding Business Bank Account Sep 12 2025 Rename & press 'Enter' 11/…" at bounding box center [309, 109] width 619 height 461
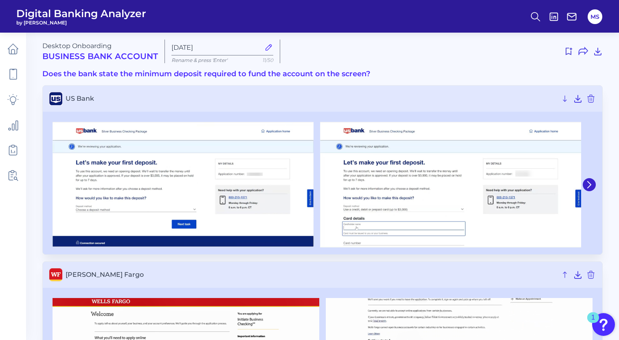
scroll to position [0, 0]
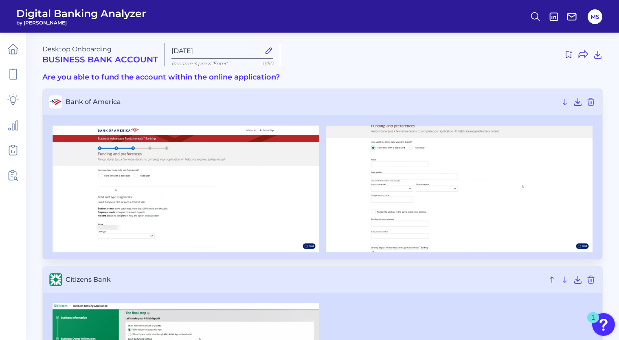
click at [393, 197] on img at bounding box center [459, 188] width 267 height 127
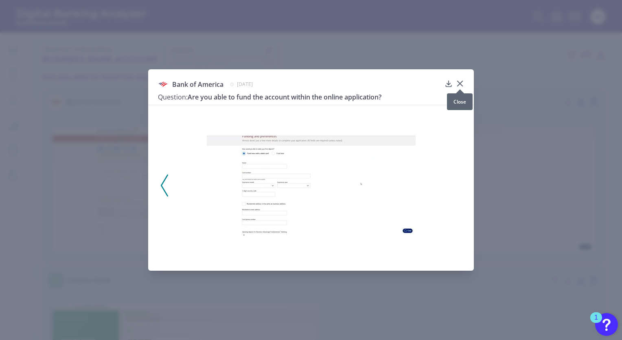
click at [460, 81] on icon at bounding box center [460, 83] width 8 height 8
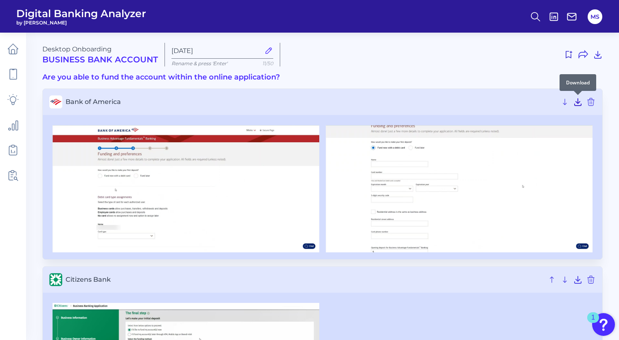
click at [580, 102] on icon at bounding box center [578, 102] width 10 height 10
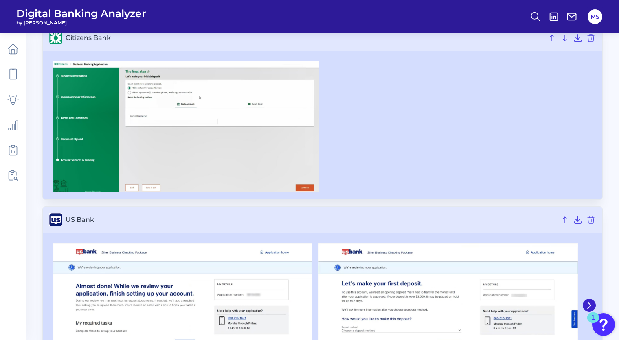
scroll to position [288, 0]
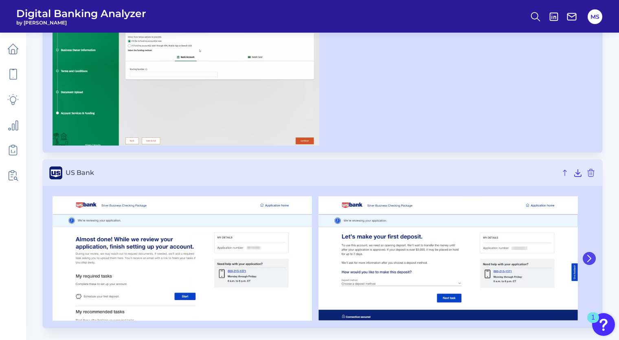
click at [590, 259] on icon at bounding box center [589, 258] width 7 height 7
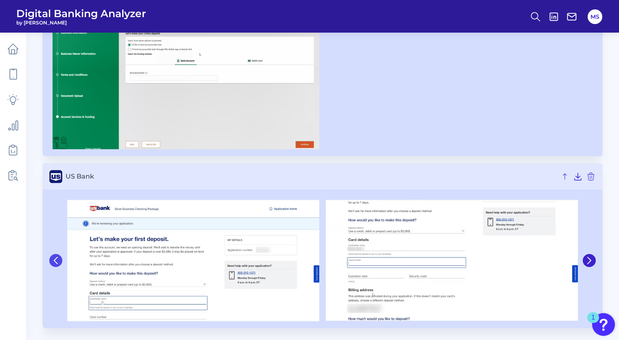
click at [58, 258] on icon at bounding box center [55, 260] width 7 height 7
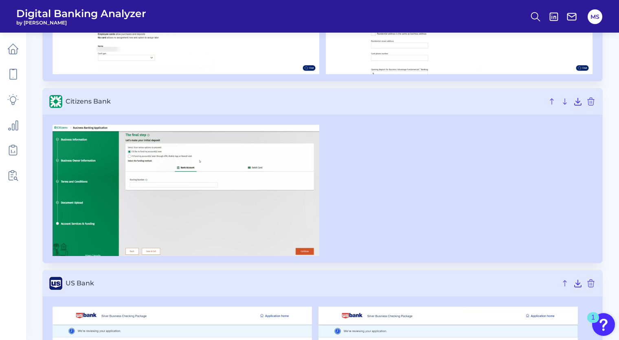
scroll to position [178, 0]
click at [574, 100] on icon at bounding box center [578, 101] width 10 height 10
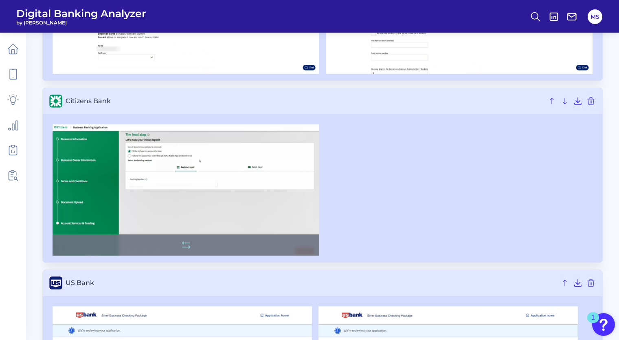
scroll to position [288, 0]
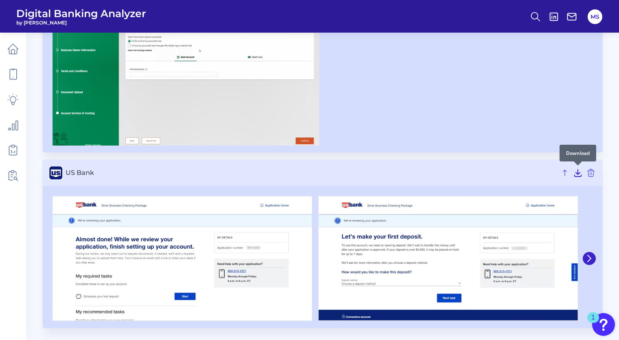
click at [575, 175] on icon at bounding box center [578, 173] width 10 height 10
